Goal: Information Seeking & Learning: Learn about a topic

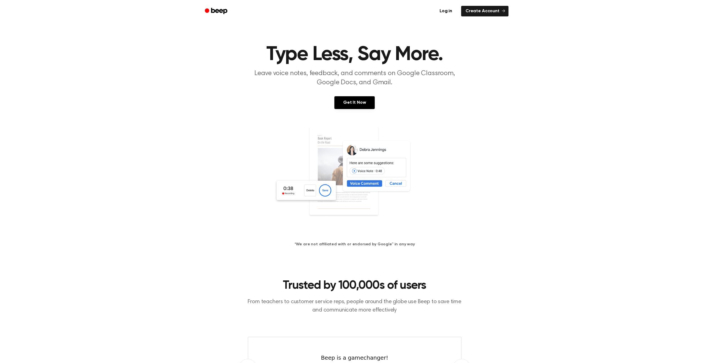
click at [374, 189] on img at bounding box center [355, 179] width 162 height 107
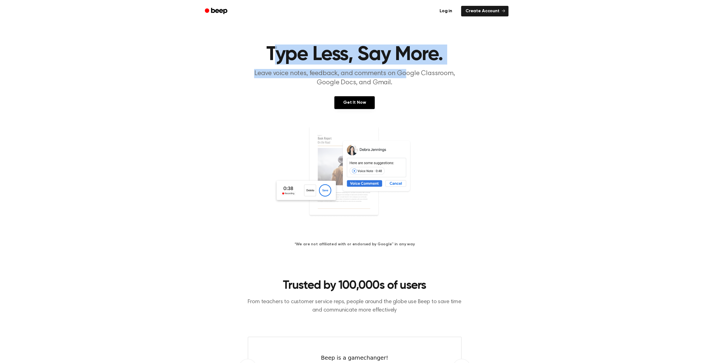
drag, startPoint x: 280, startPoint y: 62, endPoint x: 419, endPoint y: 70, distance: 139.7
click at [408, 69] on header "Type Less, Say More. Leave voice notes, feedback, and comments on Google Classr…" at bounding box center [354, 66] width 695 height 43
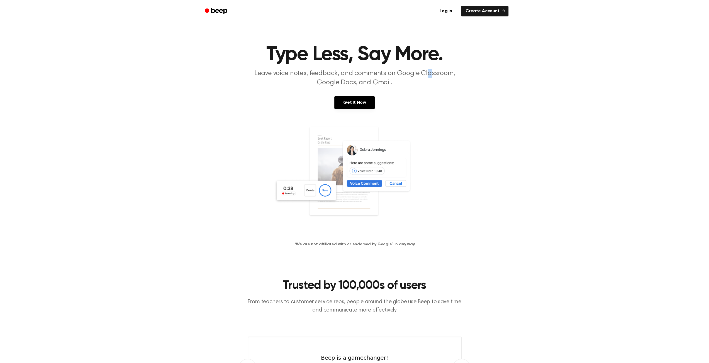
click at [428, 71] on p "Leave voice notes, feedback, and comments on Google Classroom, Google Docs, and…" at bounding box center [355, 78] width 214 height 18
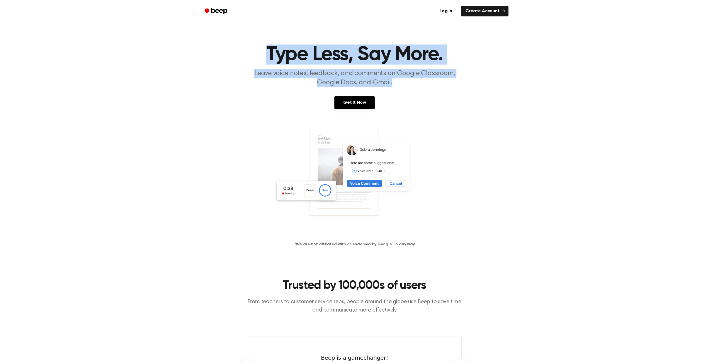
drag, startPoint x: 413, startPoint y: 83, endPoint x: 238, endPoint y: 58, distance: 176.8
click at [241, 61] on header "Type Less, Say More. Leave voice notes, feedback, and comments on Google Classr…" at bounding box center [354, 66] width 695 height 43
click at [238, 58] on h1 "Type Less, Say More." at bounding box center [354, 55] width 285 height 20
click at [400, 76] on p "Leave voice notes, feedback, and comments on Google Classroom, Google Docs, and…" at bounding box center [355, 78] width 214 height 18
drag, startPoint x: 399, startPoint y: 82, endPoint x: 250, endPoint y: 52, distance: 152.9
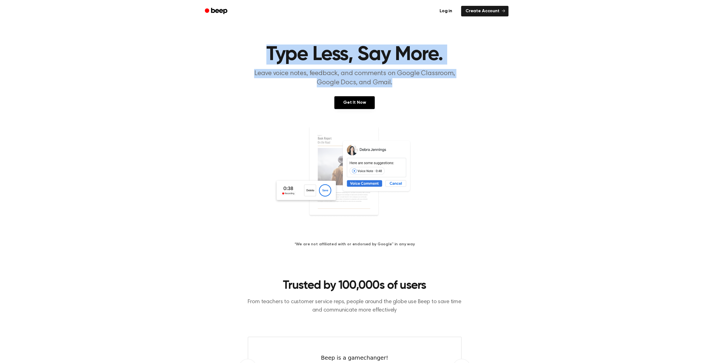
click at [254, 53] on header "Type Less, Say More. Leave voice notes, feedback, and comments on Google Classr…" at bounding box center [354, 66] width 695 height 43
click at [249, 52] on h1 "Type Less, Say More." at bounding box center [354, 55] width 285 height 20
drag, startPoint x: 245, startPoint y: 53, endPoint x: 439, endPoint y: 85, distance: 196.2
click at [421, 83] on header "Type Less, Say More. Leave voice notes, feedback, and comments on Google Classr…" at bounding box center [354, 66] width 695 height 43
click at [439, 85] on p "Leave voice notes, feedback, and comments on Google Classroom, Google Docs, and…" at bounding box center [355, 78] width 214 height 18
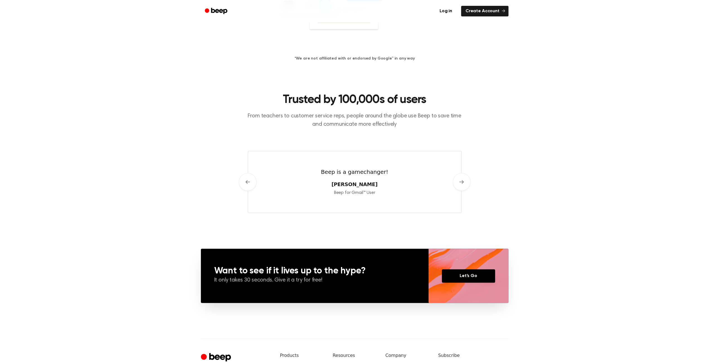
scroll to position [266, 0]
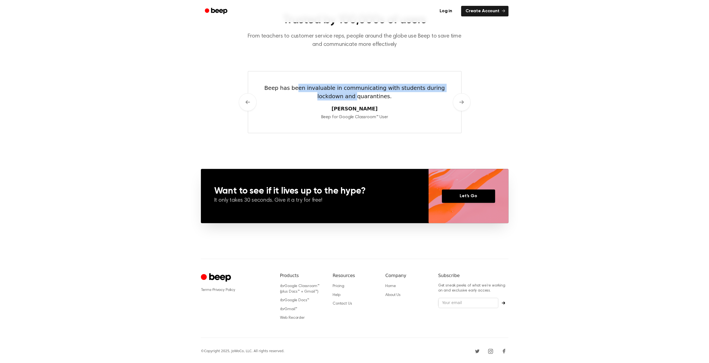
drag, startPoint x: 301, startPoint y: 92, endPoint x: 360, endPoint y: 94, distance: 58.8
click at [341, 93] on blockquote "Beep has been invaluable in communicating with students during lockdown and qua…" at bounding box center [355, 92] width 202 height 17
click at [368, 94] on blockquote "Beep has been invaluable in communicating with students during lockdown and qua…" at bounding box center [355, 92] width 202 height 17
drag, startPoint x: 141, startPoint y: 126, endPoint x: 138, endPoint y: 120, distance: 7.3
click at [138, 120] on section "Trusted by 100,000s of users From teachers to customer service reps, people aro…" at bounding box center [354, 73] width 695 height 165
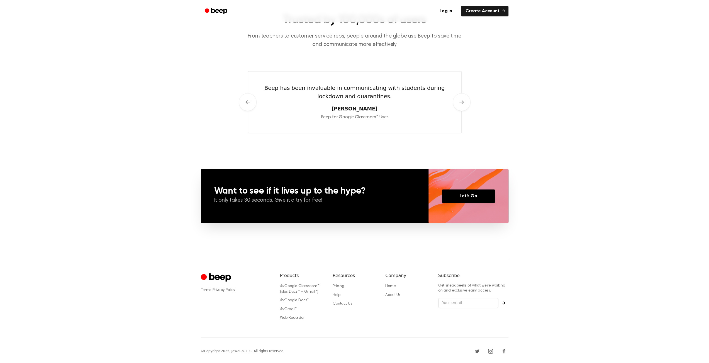
click at [141, 114] on section "Trusted by 100,000s of users From teachers to customer service reps, people aro…" at bounding box center [354, 73] width 695 height 165
